Goal: Contribute content

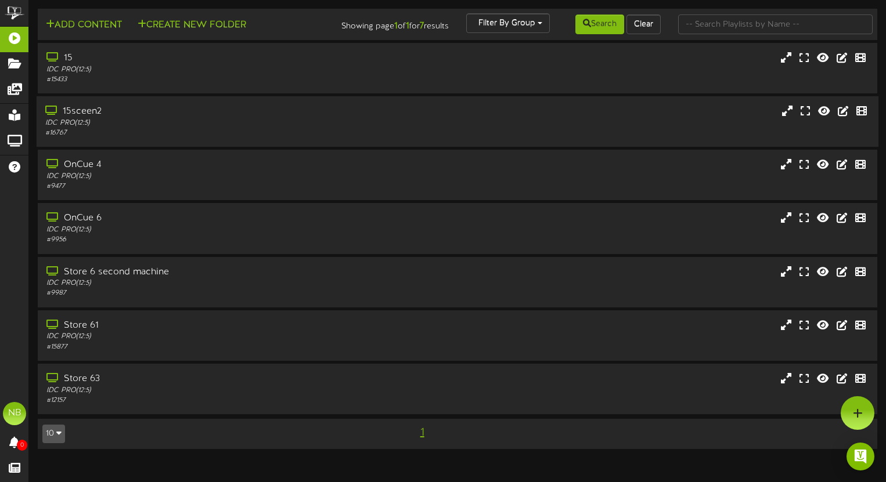
click at [135, 145] on div "15sceen2 IDC PRO ( 12:5 ) # 16767" at bounding box center [457, 121] width 841 height 50
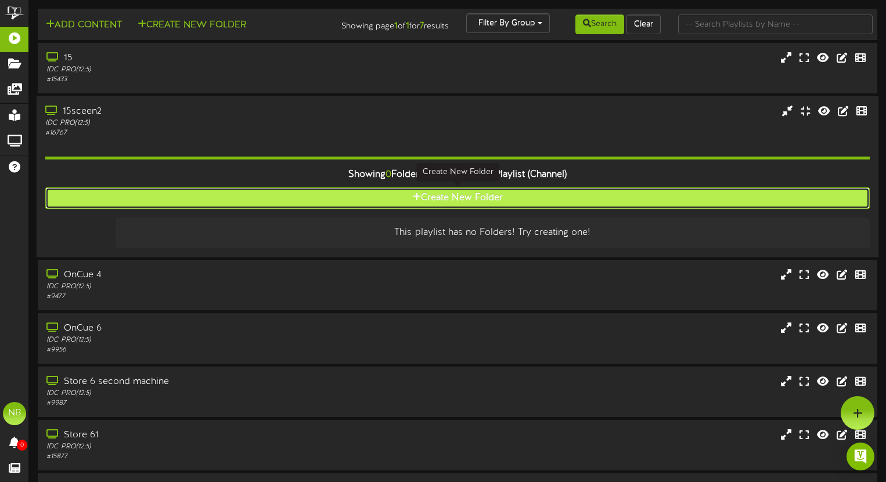
click at [367, 193] on button "Create New Folder" at bounding box center [457, 197] width 824 height 21
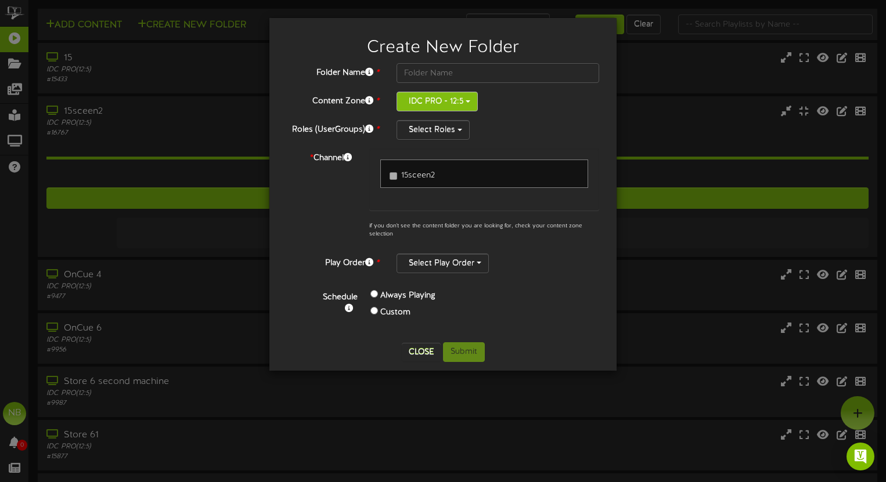
click at [422, 99] on button "IDC PRO - 12:5" at bounding box center [436, 102] width 81 height 20
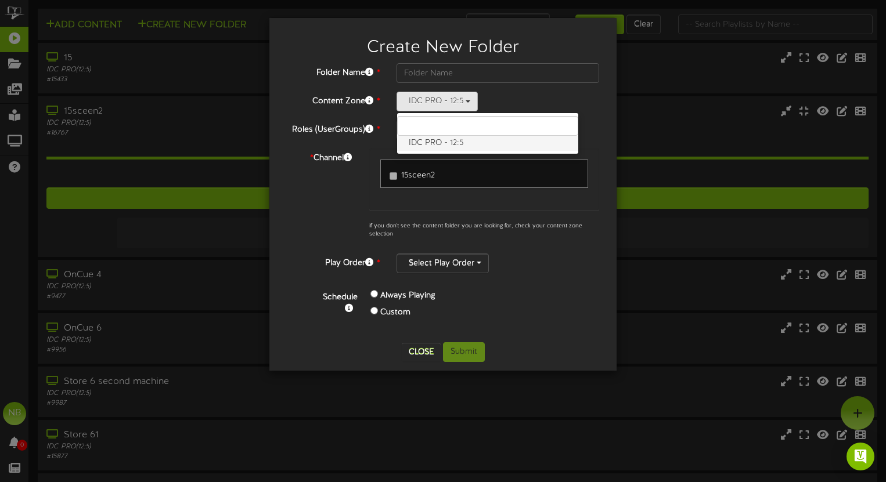
click at [421, 138] on label "IDC PRO - 12:5" at bounding box center [487, 143] width 181 height 15
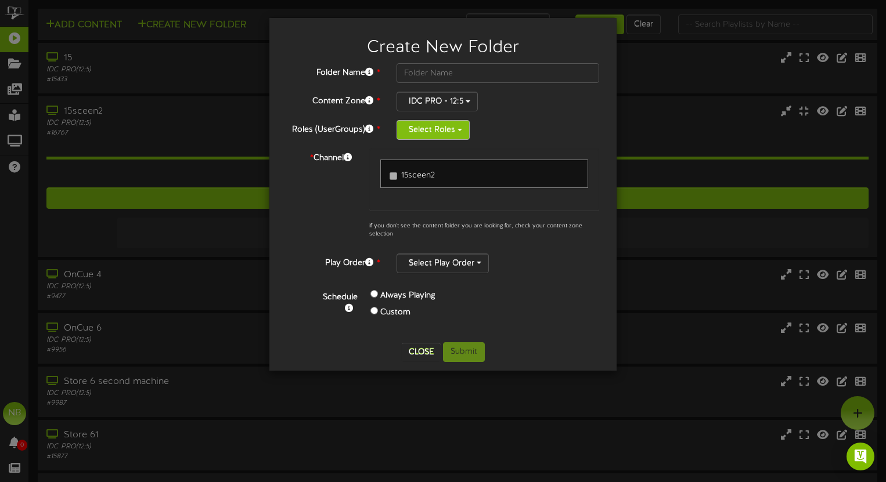
click at [422, 125] on button "Select Roles" at bounding box center [432, 130] width 73 height 20
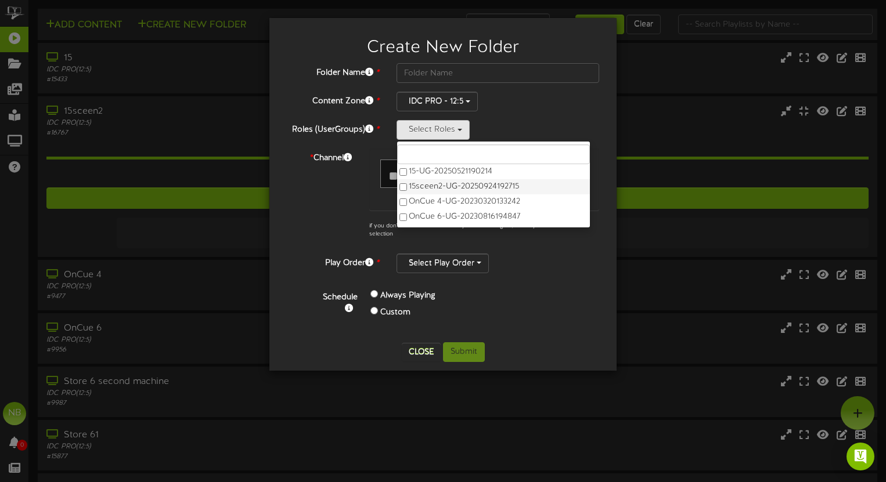
click at [461, 187] on label "15sceen2-UG-20250924192715" at bounding box center [493, 186] width 193 height 15
click at [563, 278] on div "Folder Name * Content Zone * IDC PRO - 12:5 IDC PRO - 12:5 Roles (UserGroups) *…" at bounding box center [443, 198] width 312 height 270
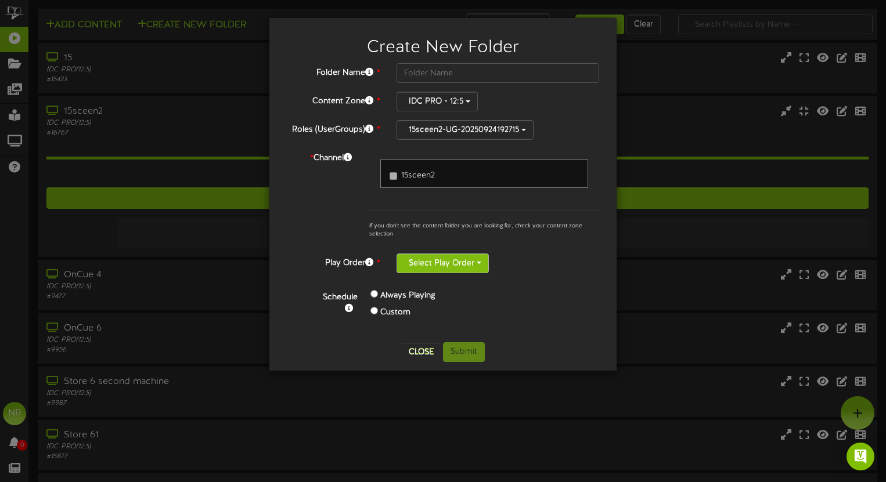
click at [464, 268] on button "Select Play Order" at bounding box center [442, 264] width 92 height 20
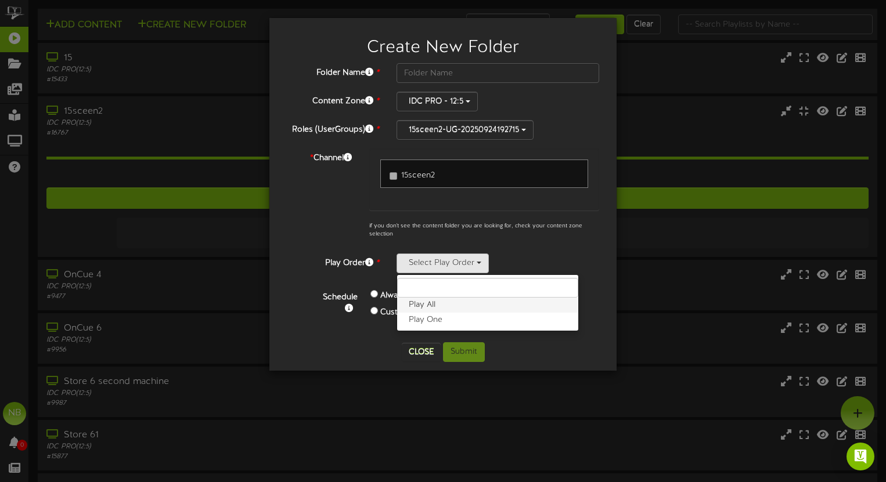
click at [450, 304] on label "Play All" at bounding box center [487, 305] width 181 height 15
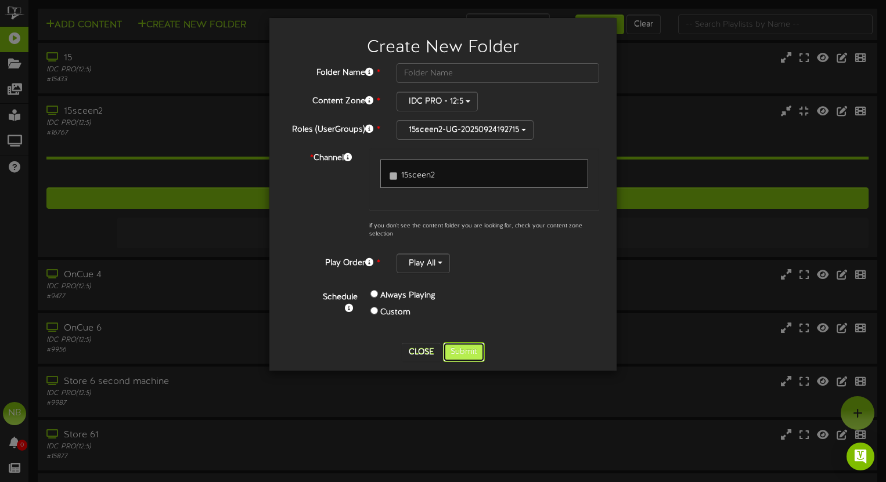
click at [463, 352] on button "Submit" at bounding box center [464, 352] width 42 height 20
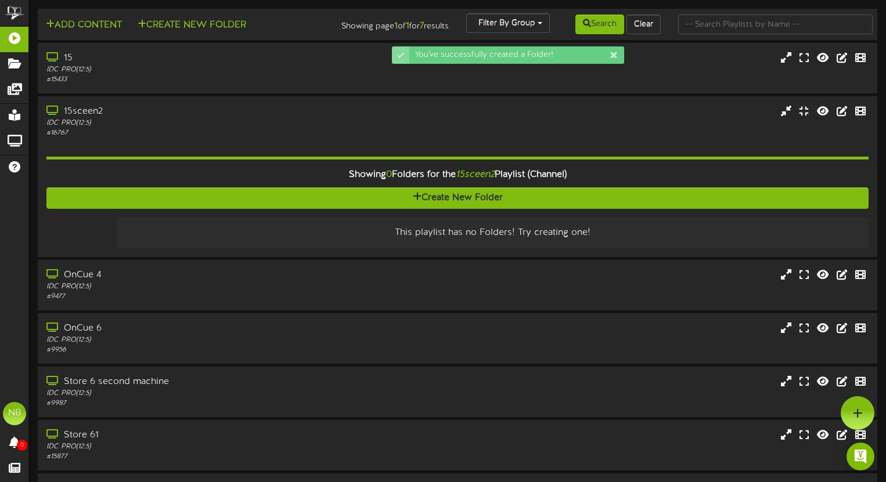
click at [174, 95] on div "15 IDC PRO ( 12:5 ) # 15433" at bounding box center [457, 69] width 857 height 52
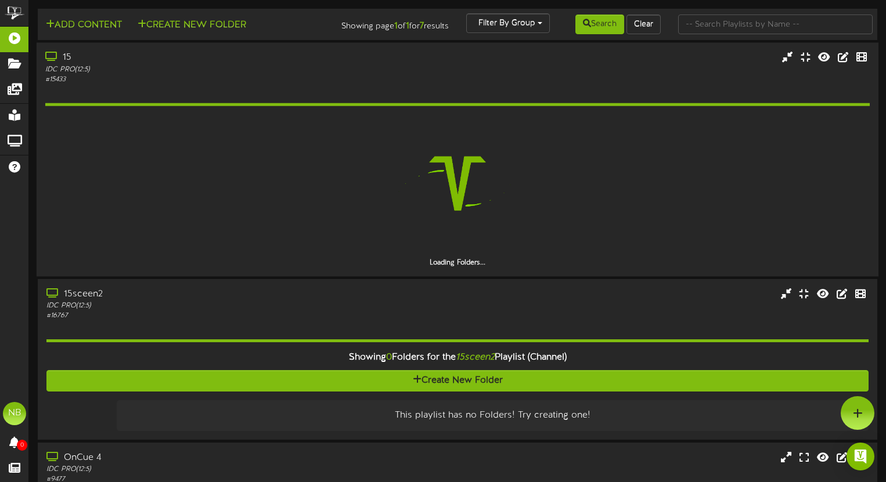
click at [189, 69] on div "IDC PRO ( 12:5 )" at bounding box center [211, 69] width 333 height 10
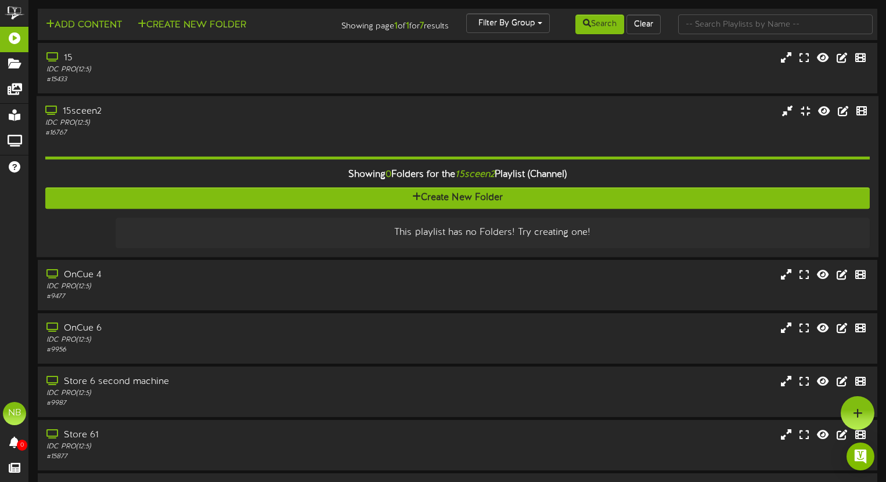
click at [218, 117] on div "15sceen2" at bounding box center [211, 111] width 333 height 13
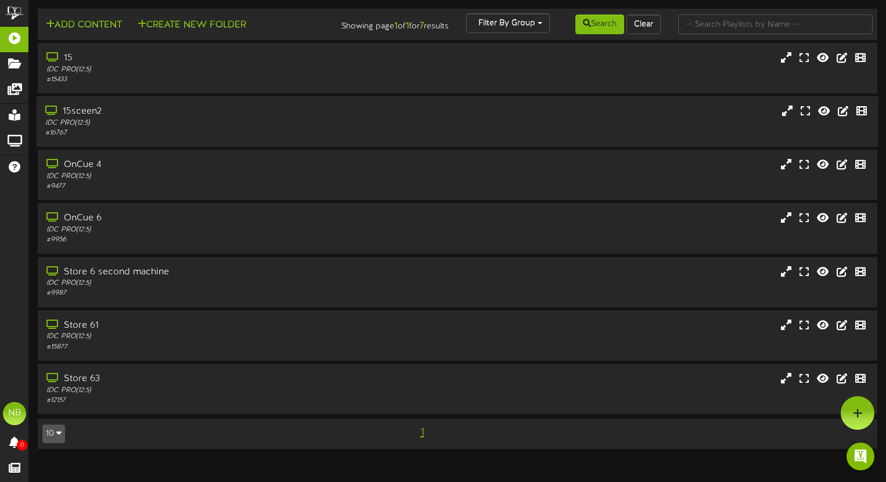
click at [218, 117] on div "15sceen2" at bounding box center [211, 111] width 333 height 13
click at [218, 117] on div "15sceen2" at bounding box center [212, 111] width 333 height 13
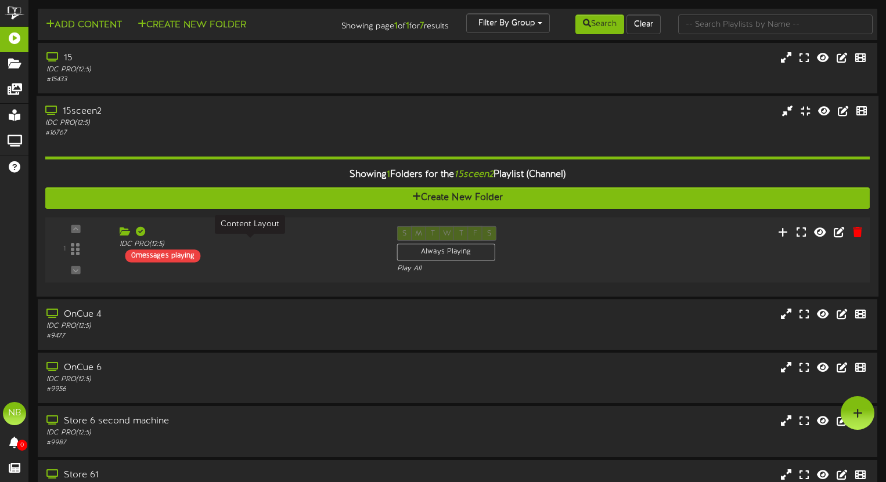
click at [258, 242] on div "IDC PRO ( 12:5 )" at bounding box center [250, 245] width 260 height 10
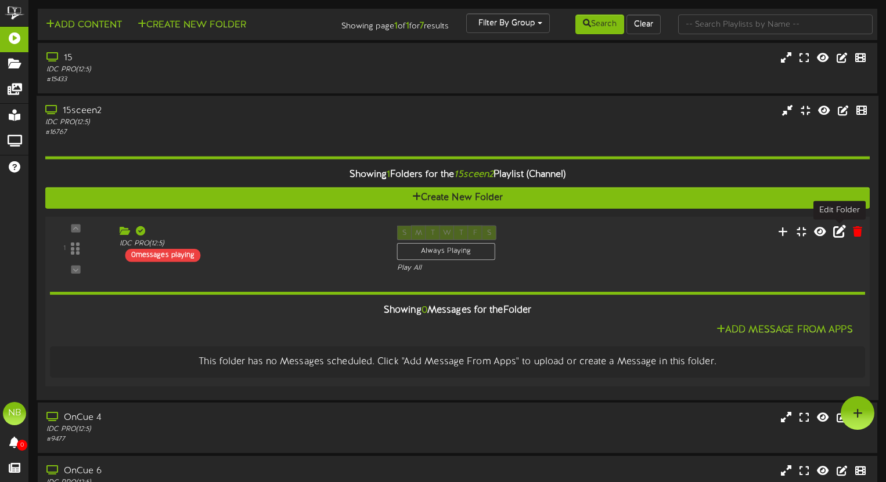
click at [837, 232] on icon at bounding box center [839, 231] width 13 height 13
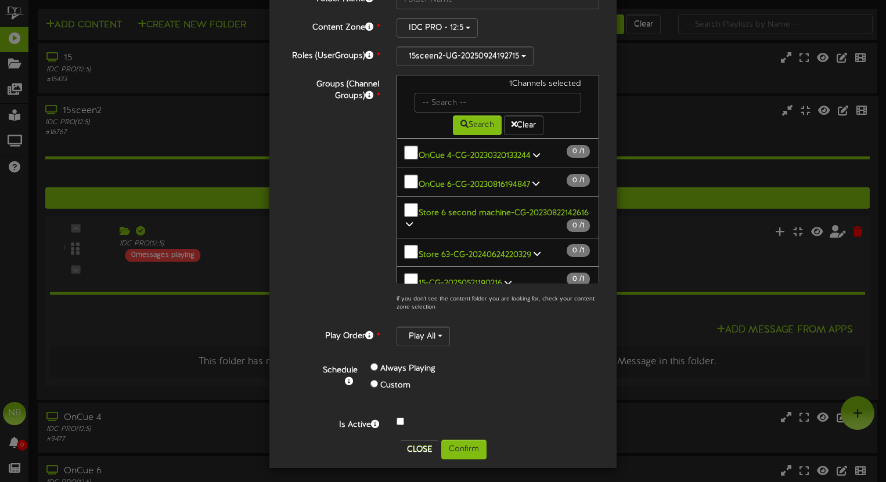
scroll to position [77, 0]
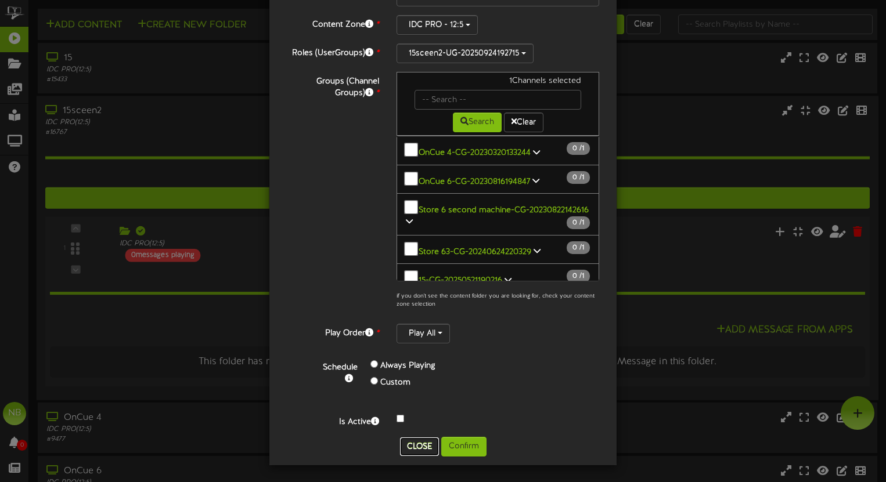
click at [424, 447] on button "Close" at bounding box center [419, 447] width 39 height 19
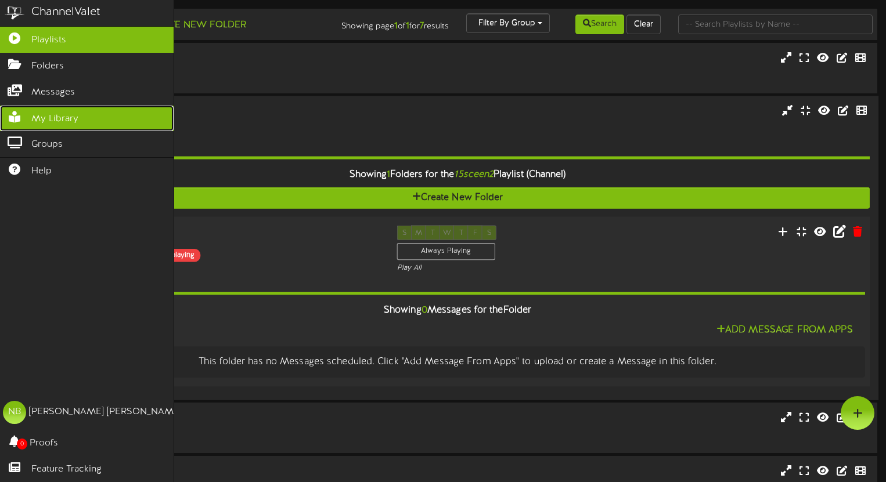
click at [46, 114] on span "My Library" at bounding box center [54, 119] width 47 height 13
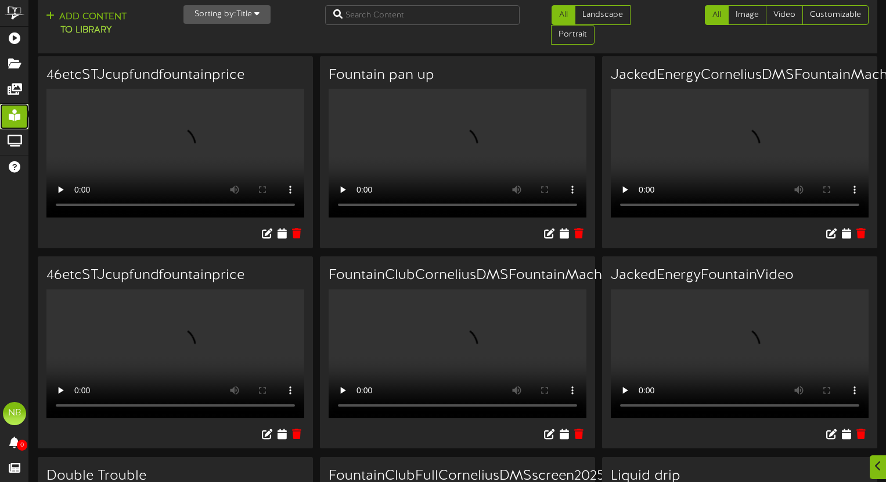
scroll to position [15, 0]
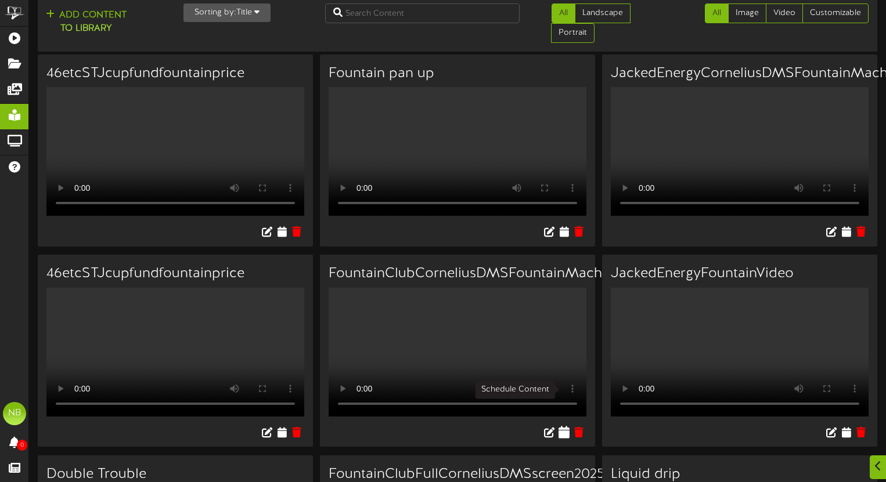
click at [562, 425] on icon at bounding box center [563, 431] width 11 height 13
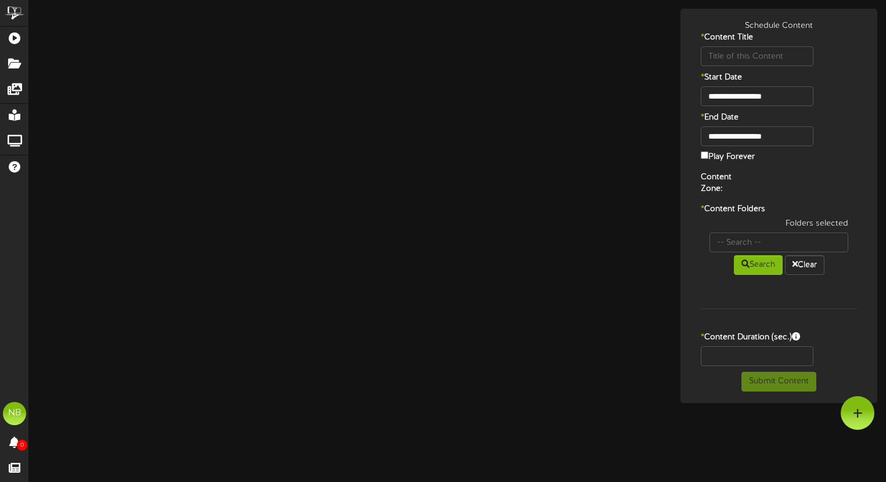
type input "FountainClubCorneliusDMSFountainMachineMenuUpdate2025"
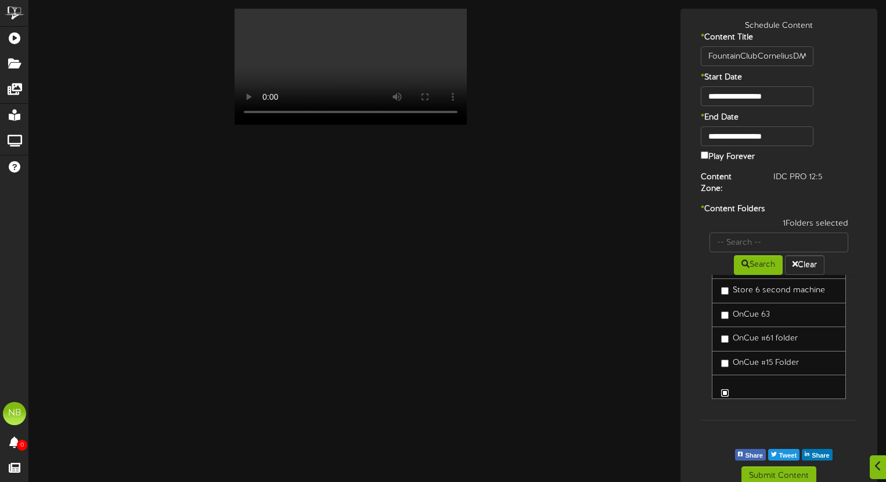
scroll to position [3, 0]
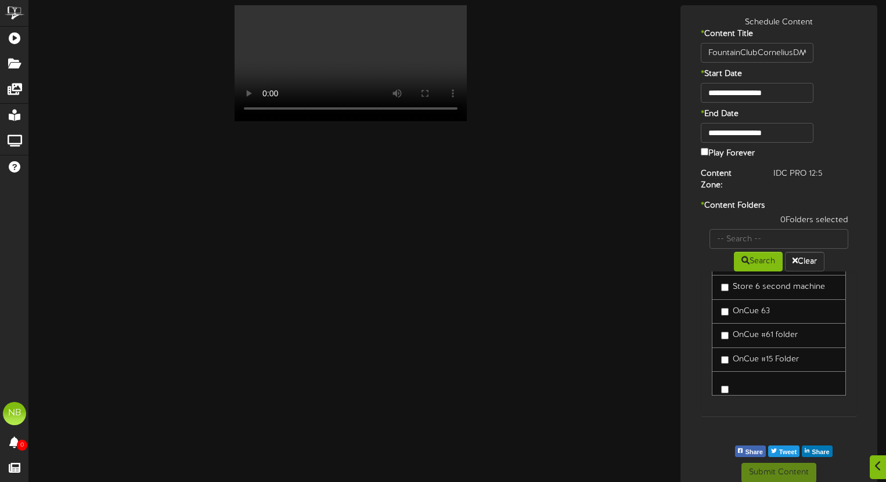
click at [758, 381] on link at bounding box center [778, 383] width 134 height 24
click at [763, 375] on link at bounding box center [778, 383] width 134 height 24
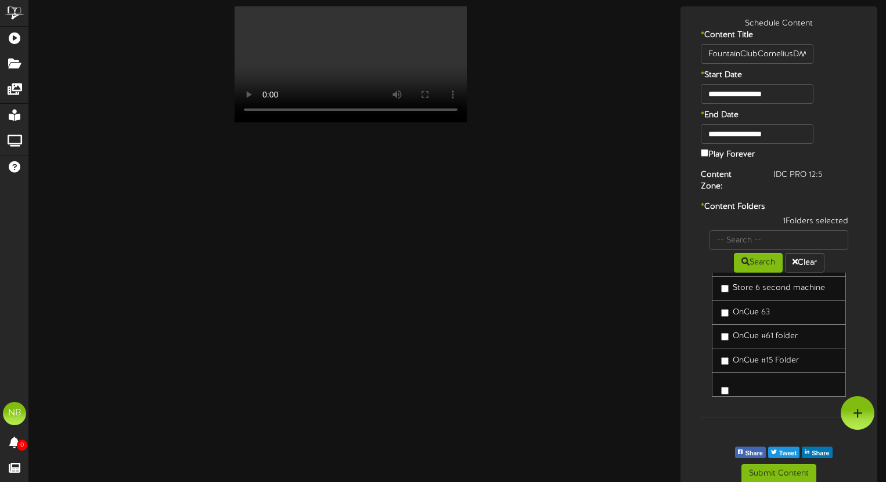
click at [731, 156] on label "Play Forever" at bounding box center [727, 154] width 54 height 14
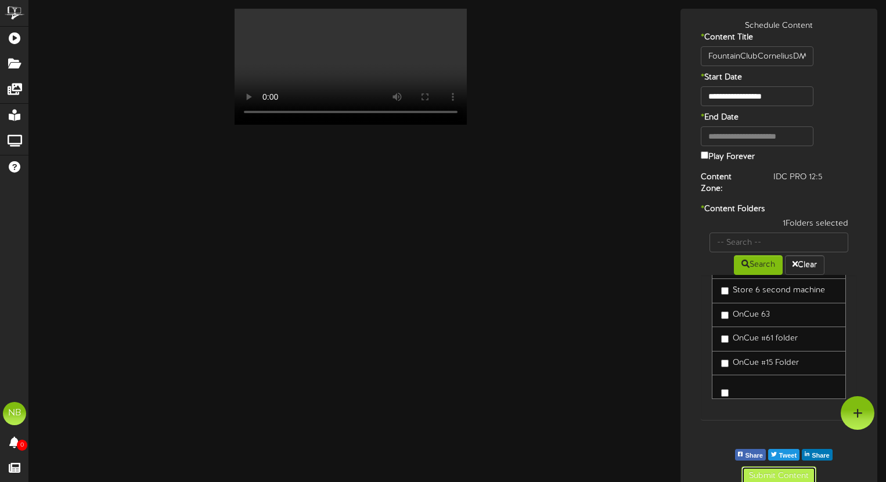
click at [794, 467] on button "Submit Content" at bounding box center [778, 477] width 75 height 20
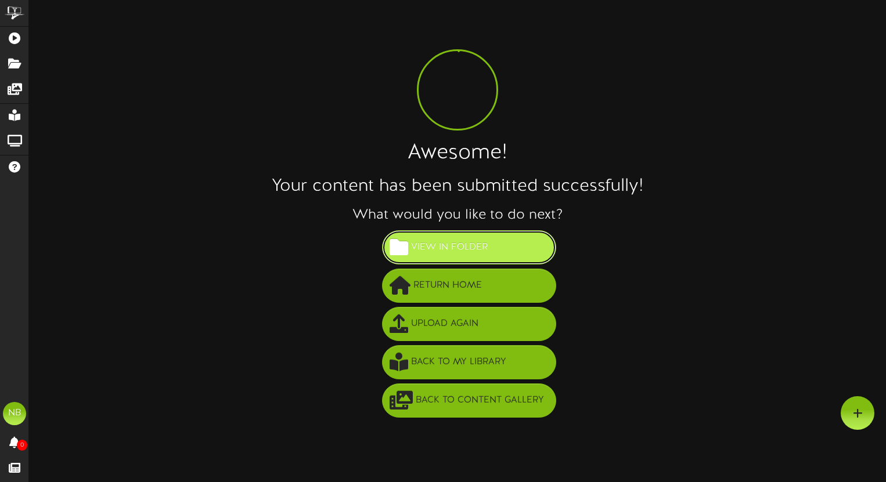
click at [475, 240] on span "View in Folder" at bounding box center [449, 247] width 82 height 19
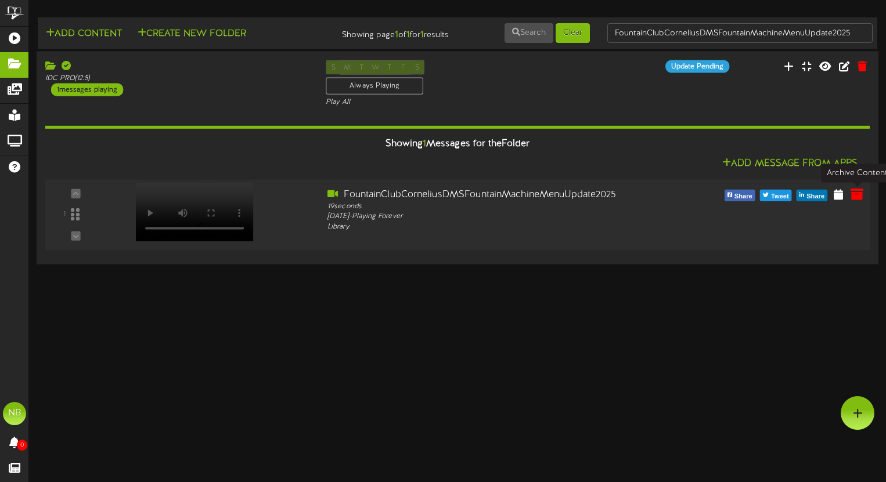
click at [859, 193] on icon at bounding box center [856, 193] width 13 height 13
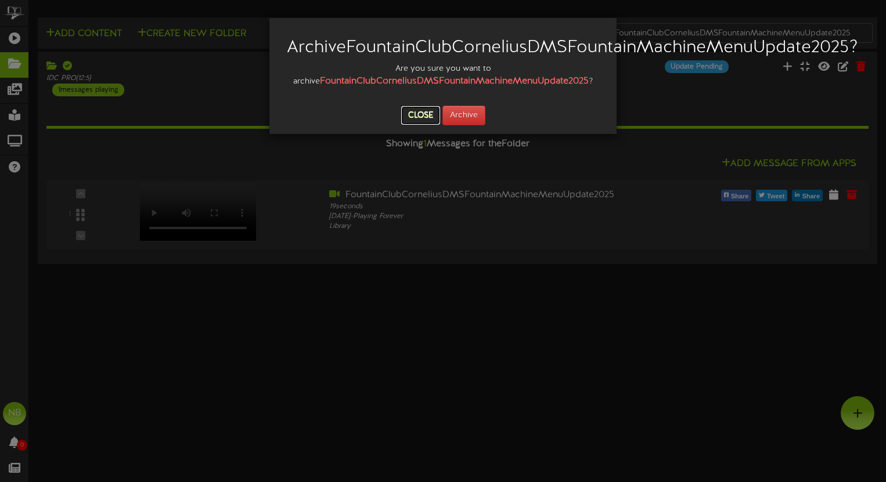
click at [426, 125] on button "Close" at bounding box center [420, 115] width 39 height 19
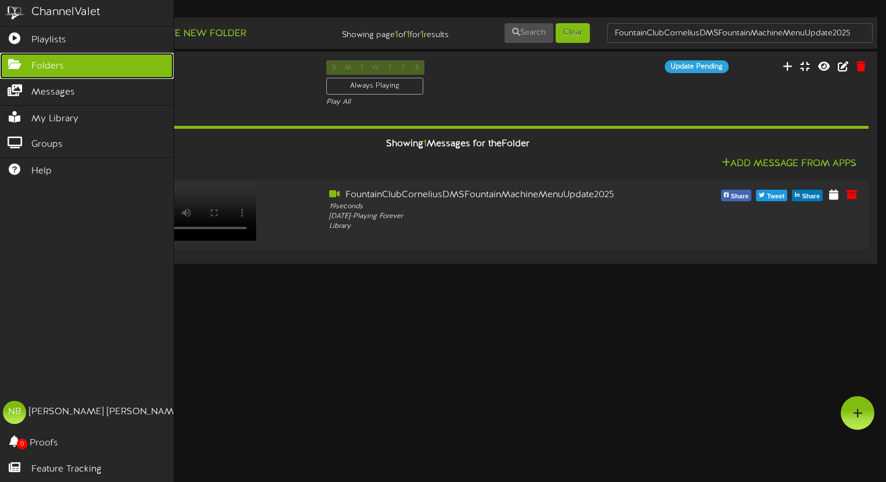
click at [56, 66] on span "Folders" at bounding box center [47, 66] width 32 height 13
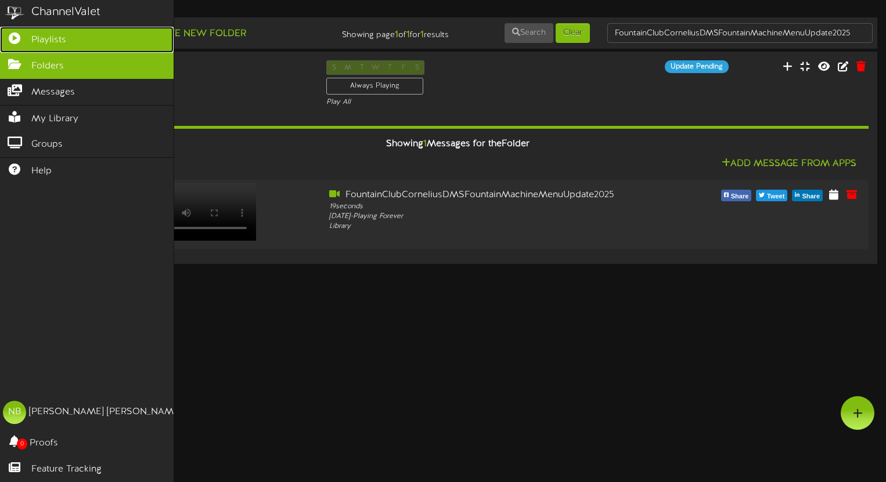
click at [72, 45] on link "Playlists" at bounding box center [87, 40] width 174 height 26
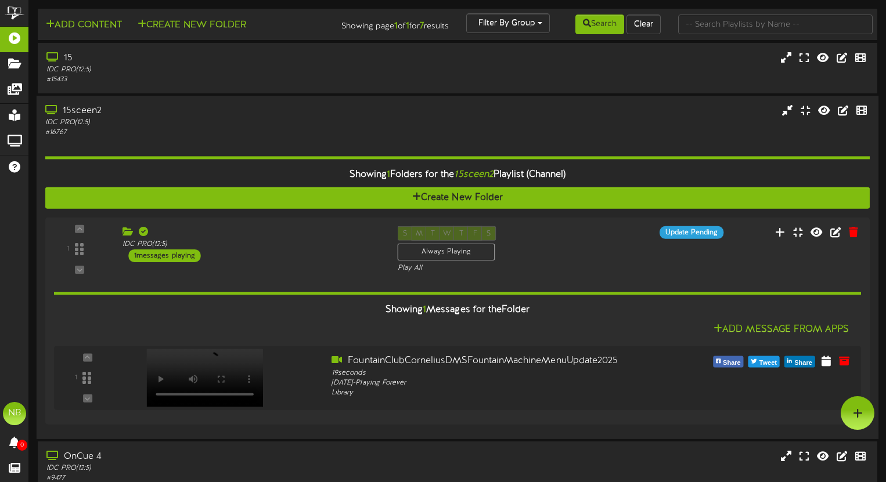
click at [290, 128] on div "# 16767" at bounding box center [211, 133] width 333 height 10
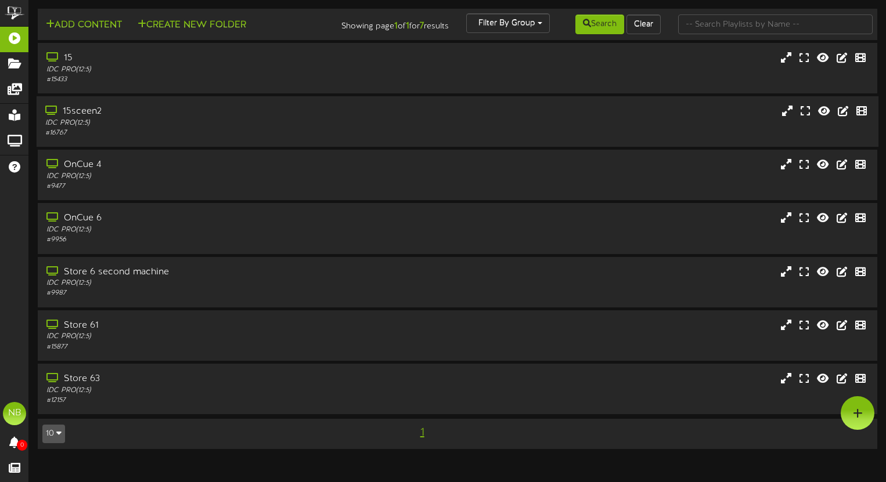
click at [272, 130] on div "# 16767" at bounding box center [211, 133] width 333 height 10
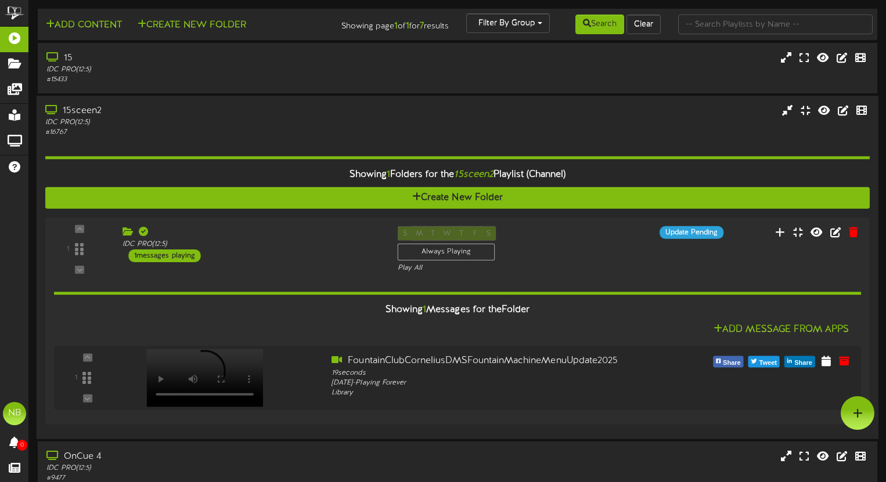
click at [273, 132] on div "# 16767" at bounding box center [211, 133] width 333 height 10
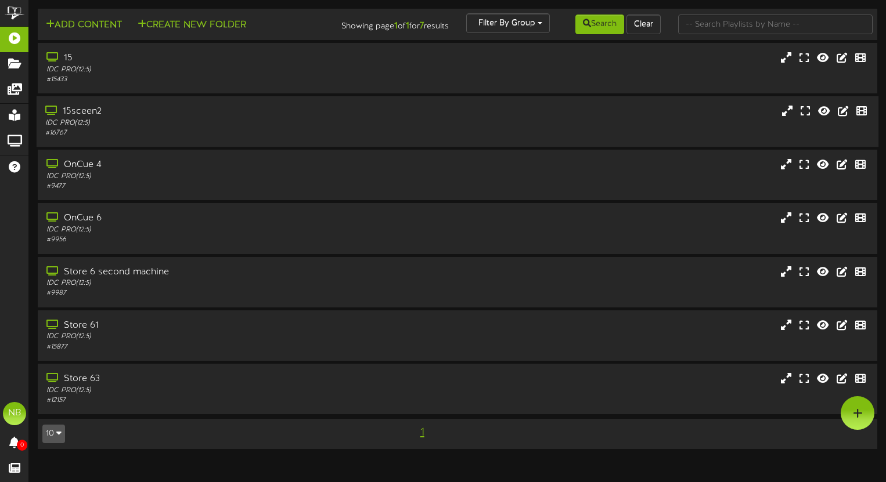
click at [273, 132] on div "# 16767" at bounding box center [211, 133] width 333 height 10
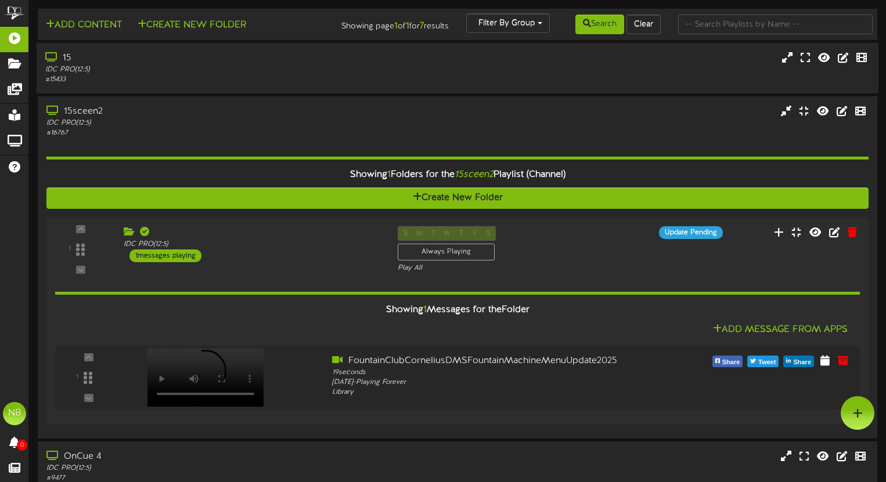
click at [218, 71] on div "IDC PRO ( 12:5 )" at bounding box center [211, 70] width 333 height 10
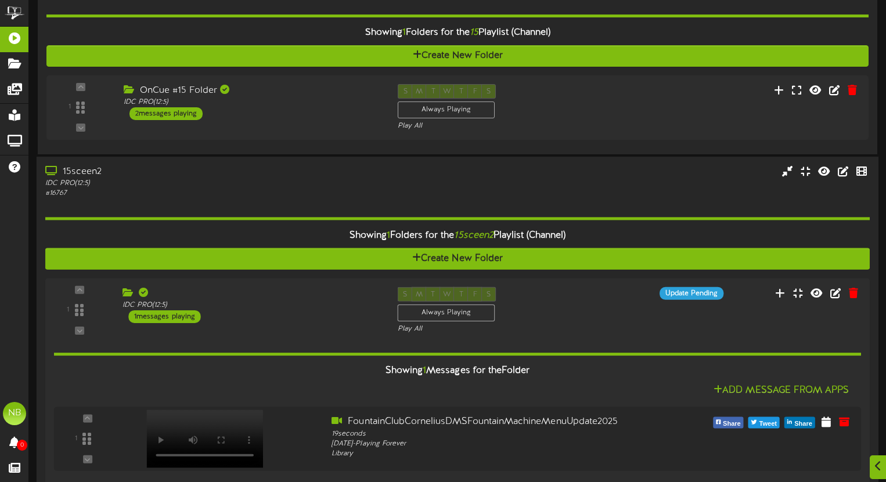
scroll to position [94, 0]
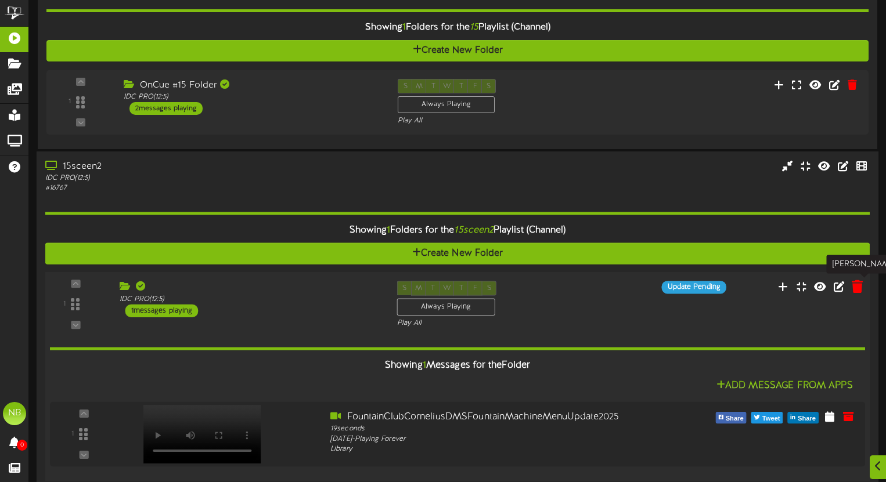
click at [859, 289] on icon at bounding box center [856, 286] width 11 height 13
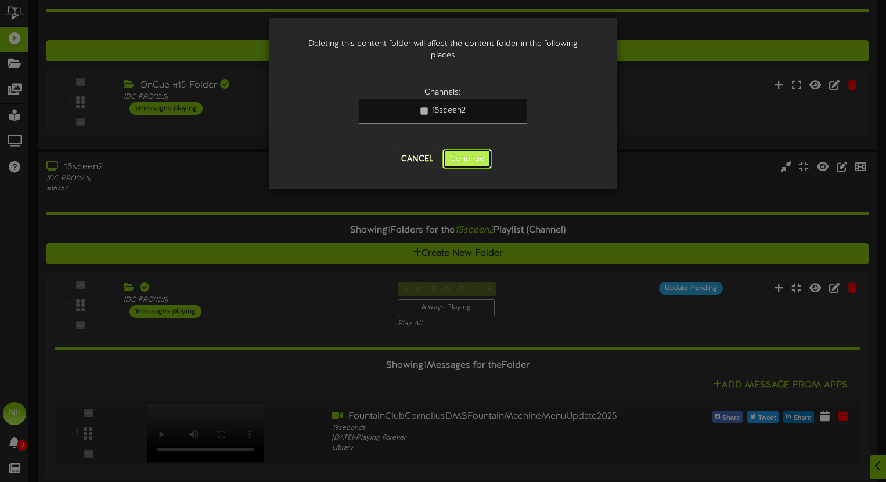
click at [454, 153] on button "Continue" at bounding box center [466, 159] width 49 height 20
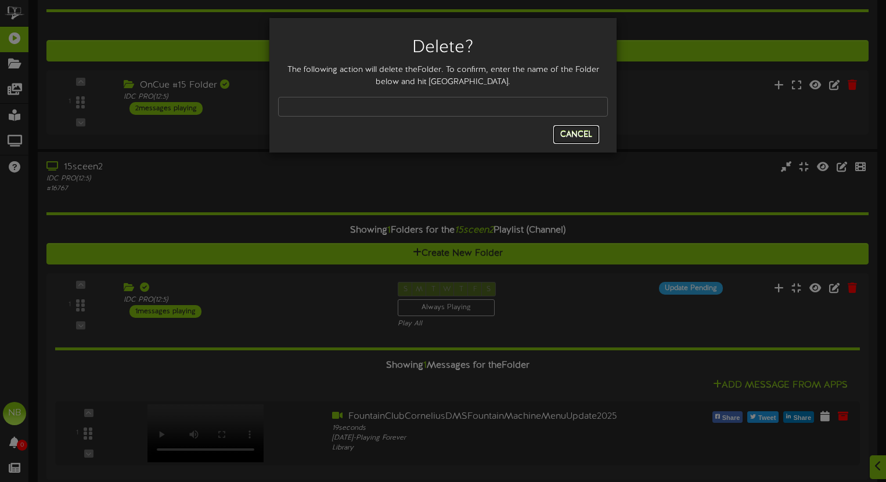
click at [571, 137] on button "Cancel" at bounding box center [576, 134] width 46 height 19
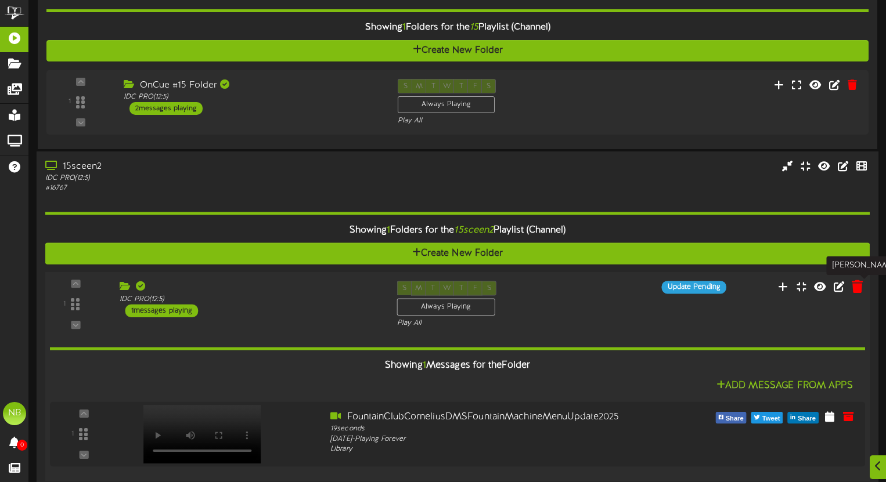
click at [853, 284] on icon at bounding box center [856, 286] width 11 height 13
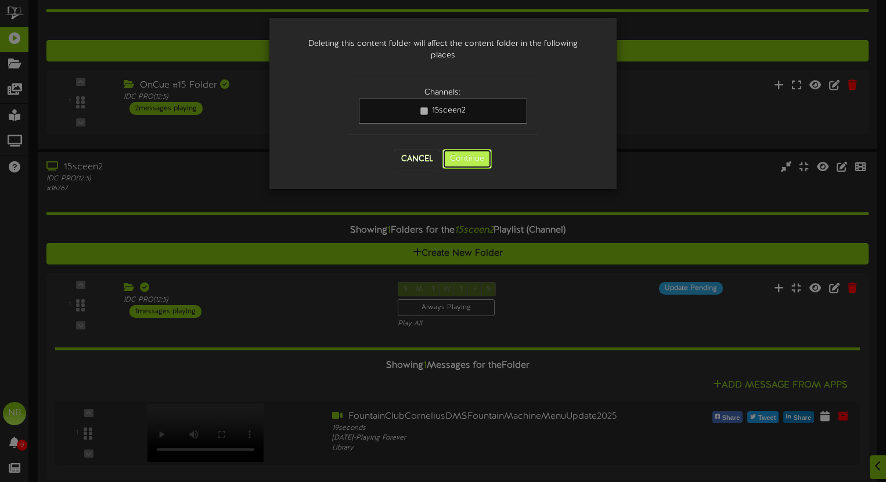
click at [467, 156] on button "Continue" at bounding box center [466, 159] width 49 height 20
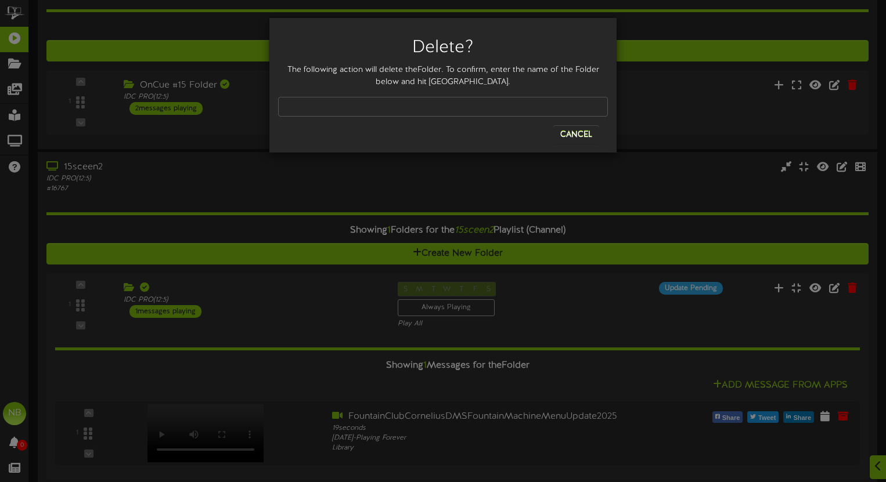
drag, startPoint x: 402, startPoint y: 91, endPoint x: 400, endPoint y: 99, distance: 7.6
click at [402, 91] on div at bounding box center [443, 106] width 330 height 37
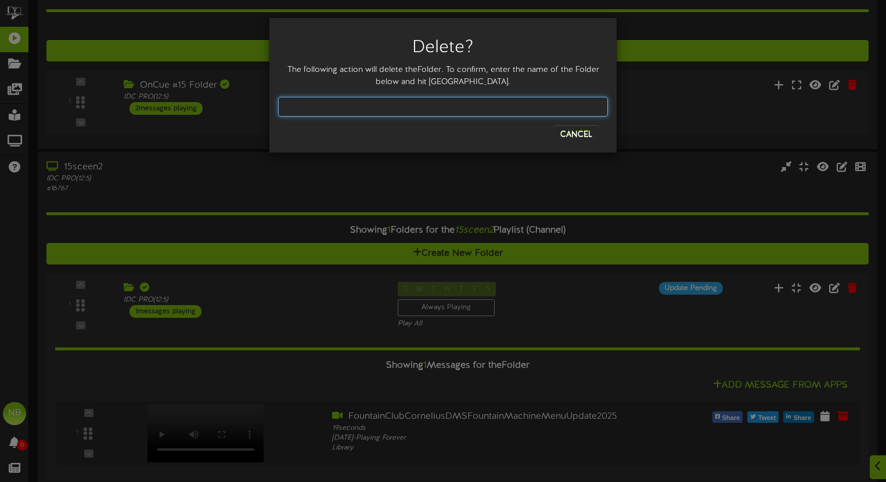
click at [400, 99] on input "text" at bounding box center [443, 107] width 330 height 20
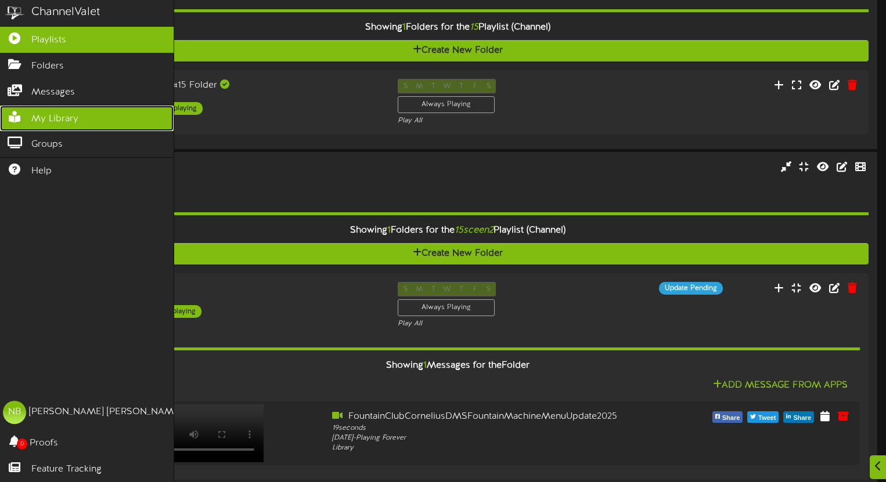
click at [46, 121] on span "My Library" at bounding box center [54, 119] width 47 height 13
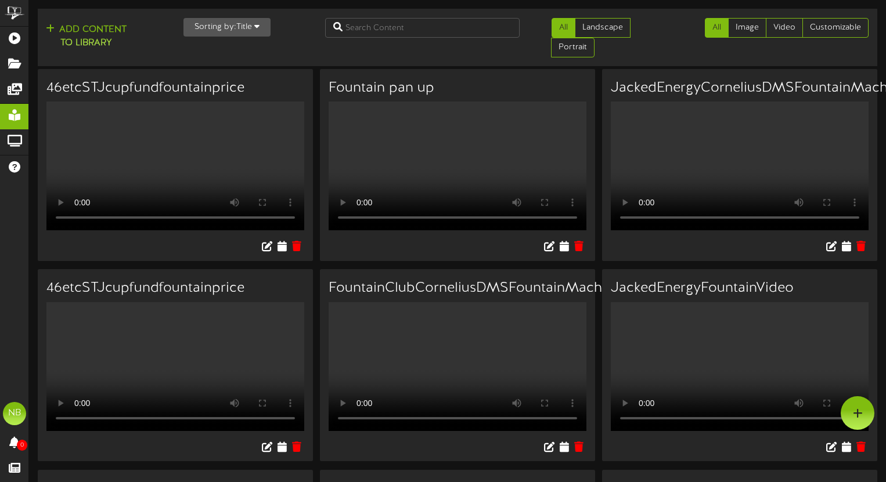
click at [270, 73] on div "46etcSTJcupfundfountainprice" at bounding box center [175, 85] width 275 height 32
click at [843, 240] on icon at bounding box center [845, 246] width 11 height 13
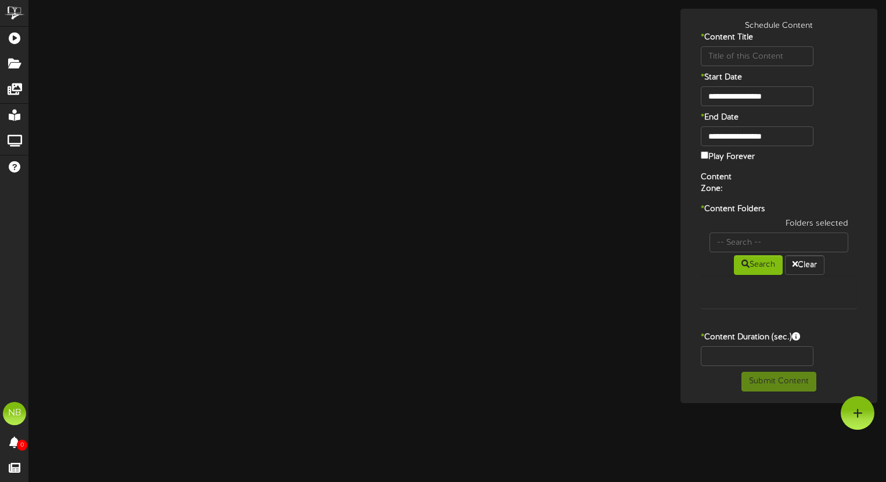
type input "JackedEnergyCorneliusDMSFountainMachineMenuUpdate2025"
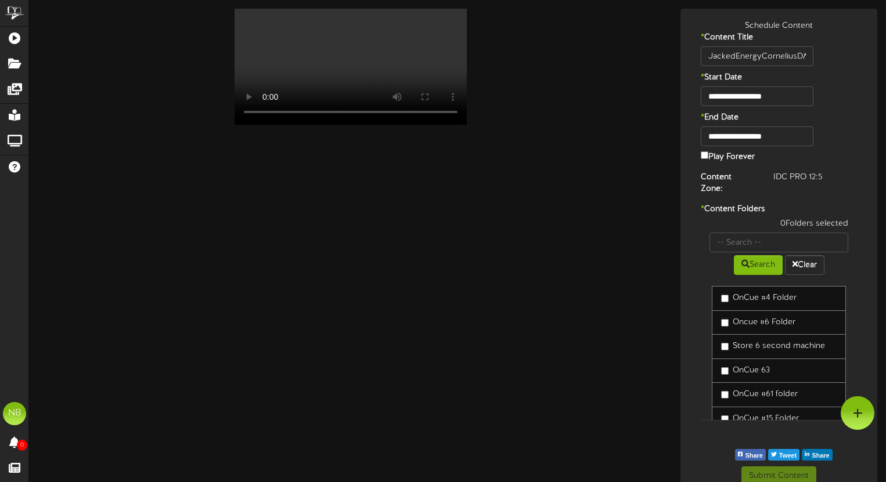
scroll to position [56, 0]
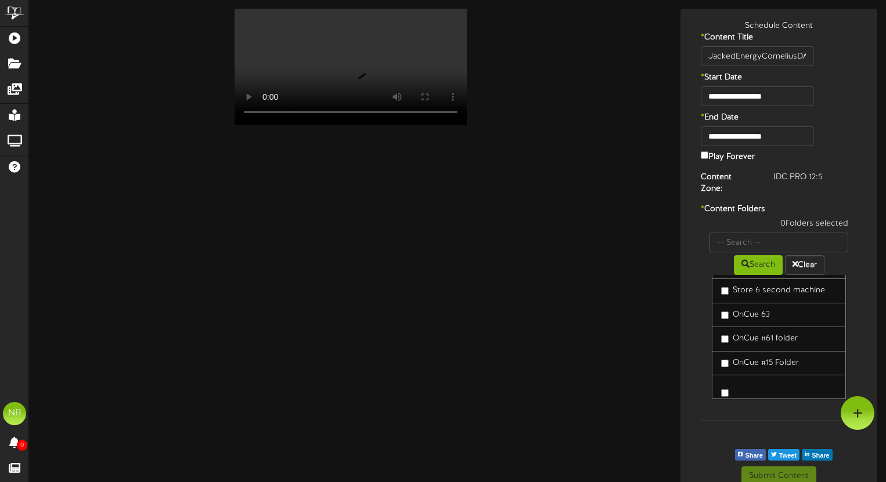
click at [742, 375] on link at bounding box center [778, 387] width 134 height 24
click at [730, 378] on link at bounding box center [778, 387] width 134 height 24
click at [777, 468] on button "Submit Content" at bounding box center [778, 477] width 75 height 20
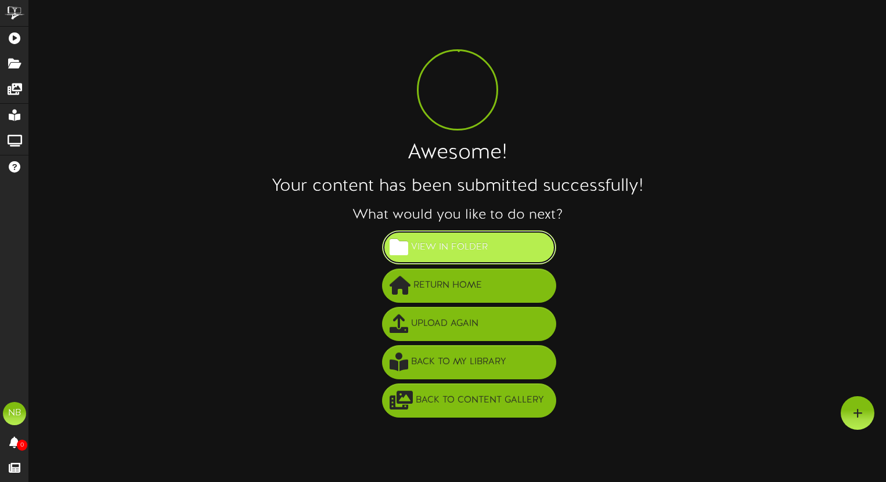
click at [522, 256] on button "View in Folder" at bounding box center [469, 247] width 174 height 34
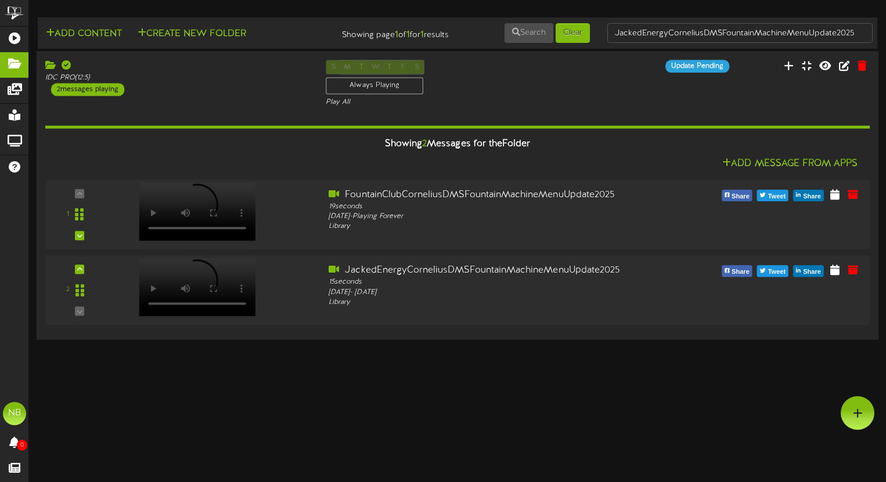
click at [90, 55] on div "IDC PRO ( 12:5 ) 2 messages playing S M T W T F S Always Playing Play All" at bounding box center [457, 195] width 841 height 288
click at [89, 63] on div at bounding box center [176, 66] width 263 height 13
click at [110, 70] on div at bounding box center [176, 66] width 263 height 13
click at [847, 65] on icon at bounding box center [843, 65] width 13 height 13
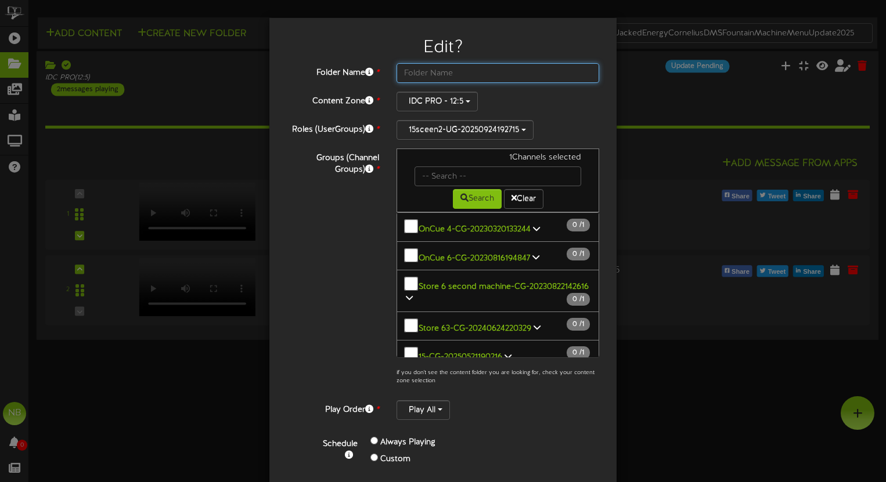
click at [476, 68] on input "text" at bounding box center [497, 73] width 203 height 20
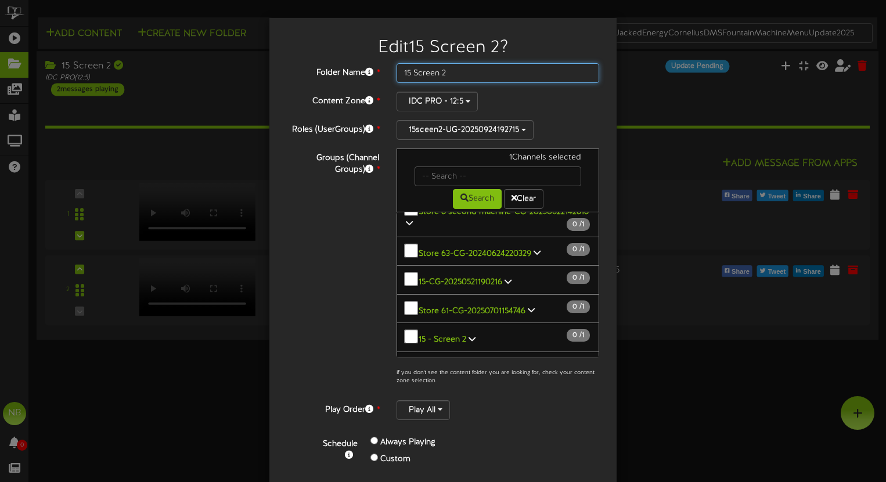
scroll to position [77, 0]
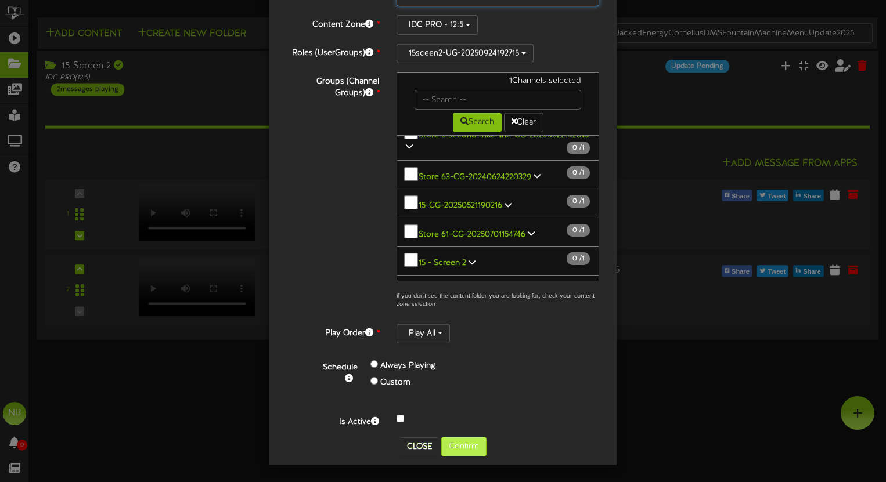
type input "15 Screen 2"
click at [452, 442] on button "Confirm" at bounding box center [463, 447] width 45 height 20
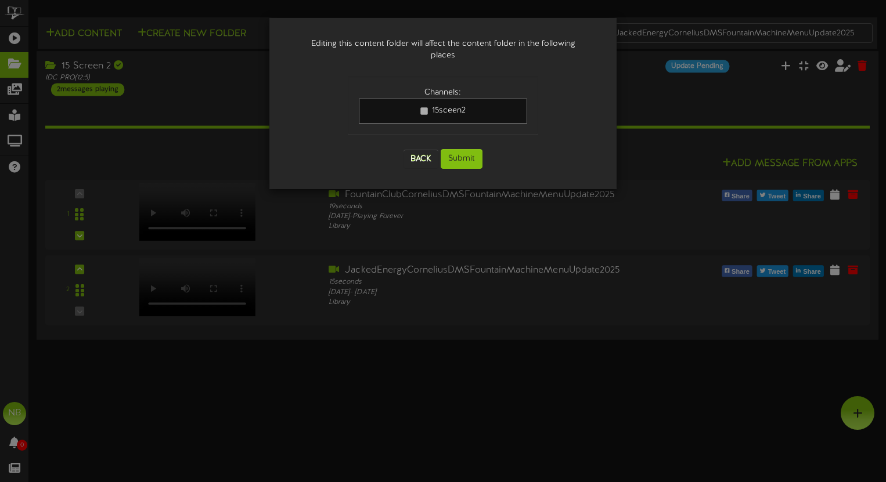
scroll to position [0, 0]
click at [461, 150] on button "Submit" at bounding box center [461, 159] width 42 height 20
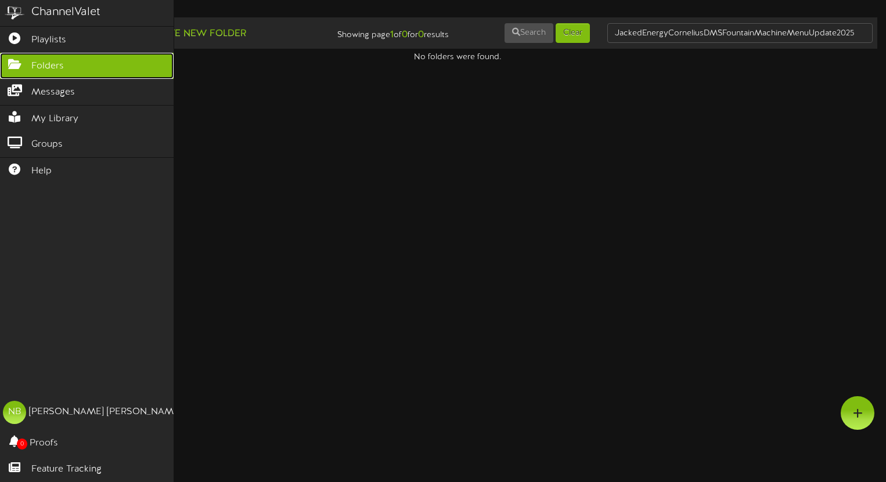
click at [45, 71] on span "Folders" at bounding box center [47, 66] width 32 height 13
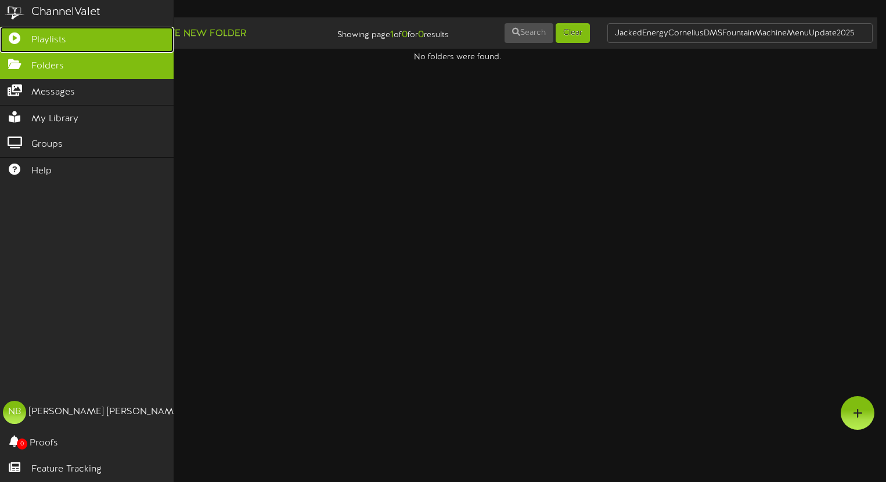
click at [32, 49] on link "Playlists" at bounding box center [87, 40] width 174 height 26
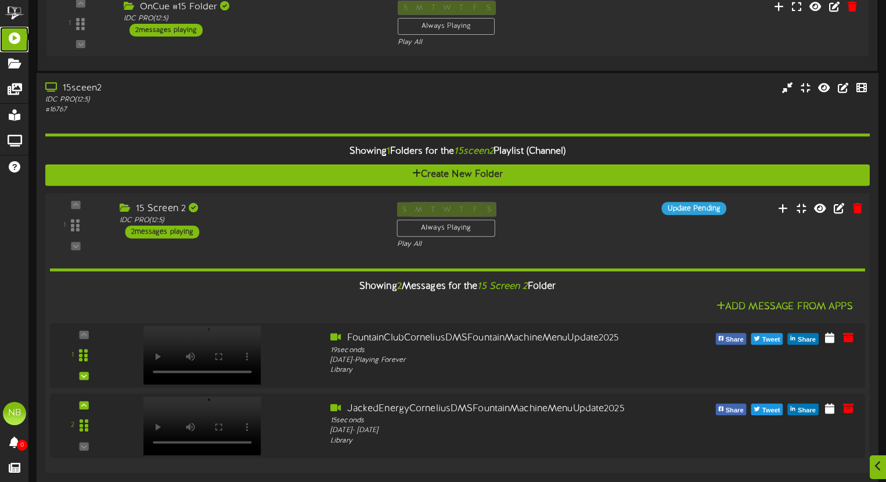
scroll to position [179, 0]
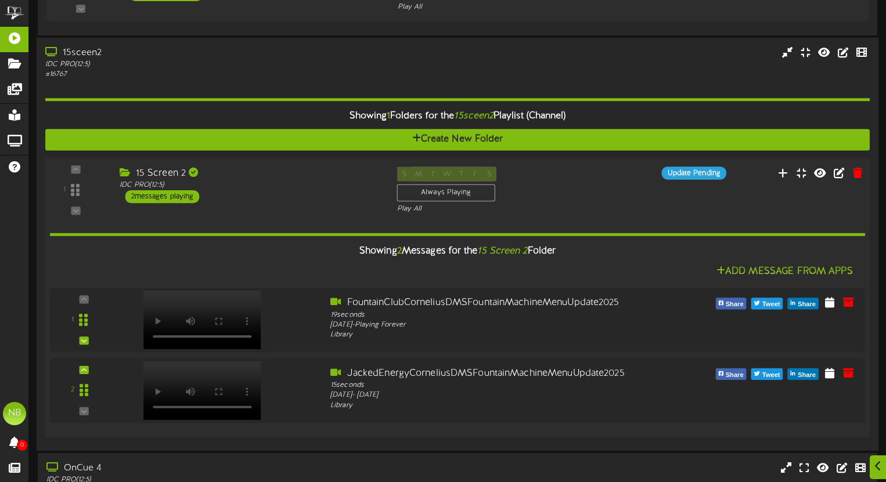
click at [256, 194] on div "15 Screen 2 IDC PRO ( 12:5 ) 2 messages playing" at bounding box center [248, 185] width 277 height 37
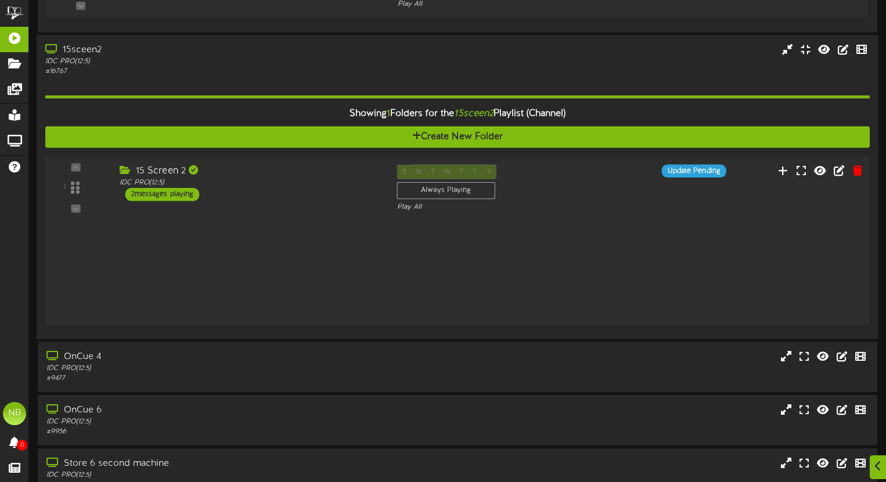
scroll to position [211, 0]
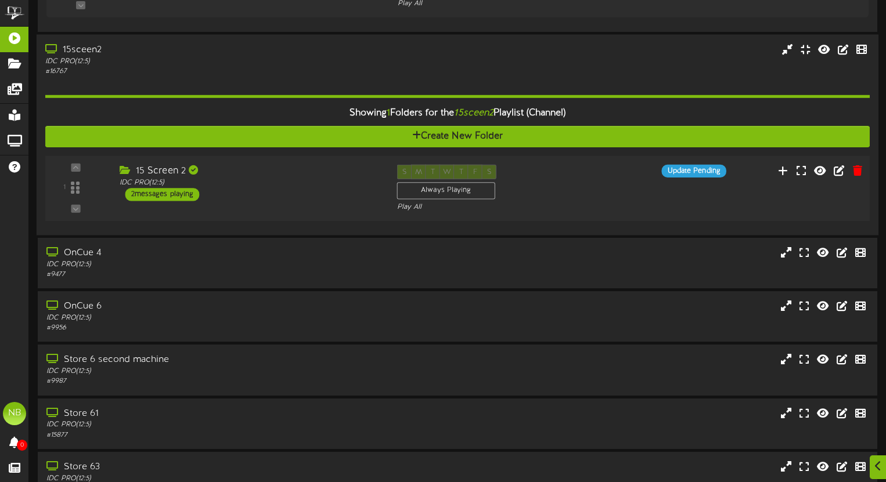
click at [256, 194] on div "15 Screen 2 IDC PRO ( 12:5 ) 2 messages playing" at bounding box center [248, 183] width 277 height 37
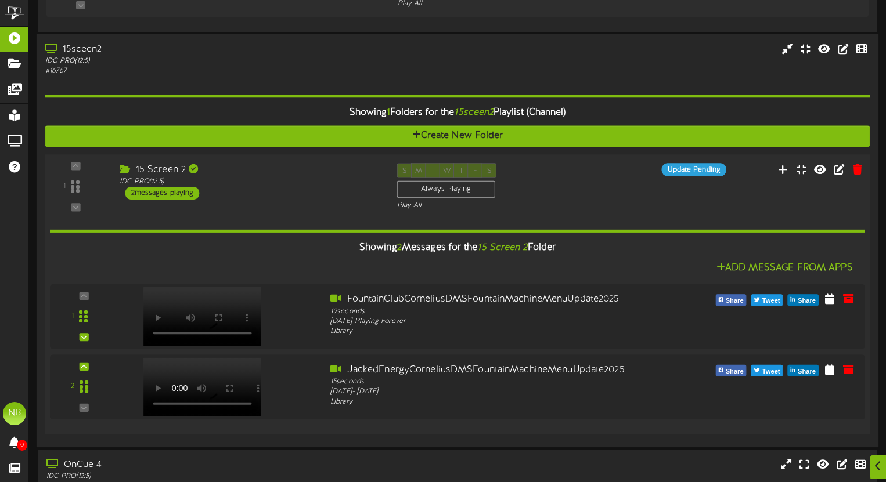
click at [256, 194] on div "15 Screen 2 IDC PRO ( 12:5 ) 2 messages playing" at bounding box center [248, 181] width 277 height 37
